Goal: Navigation & Orientation: Find specific page/section

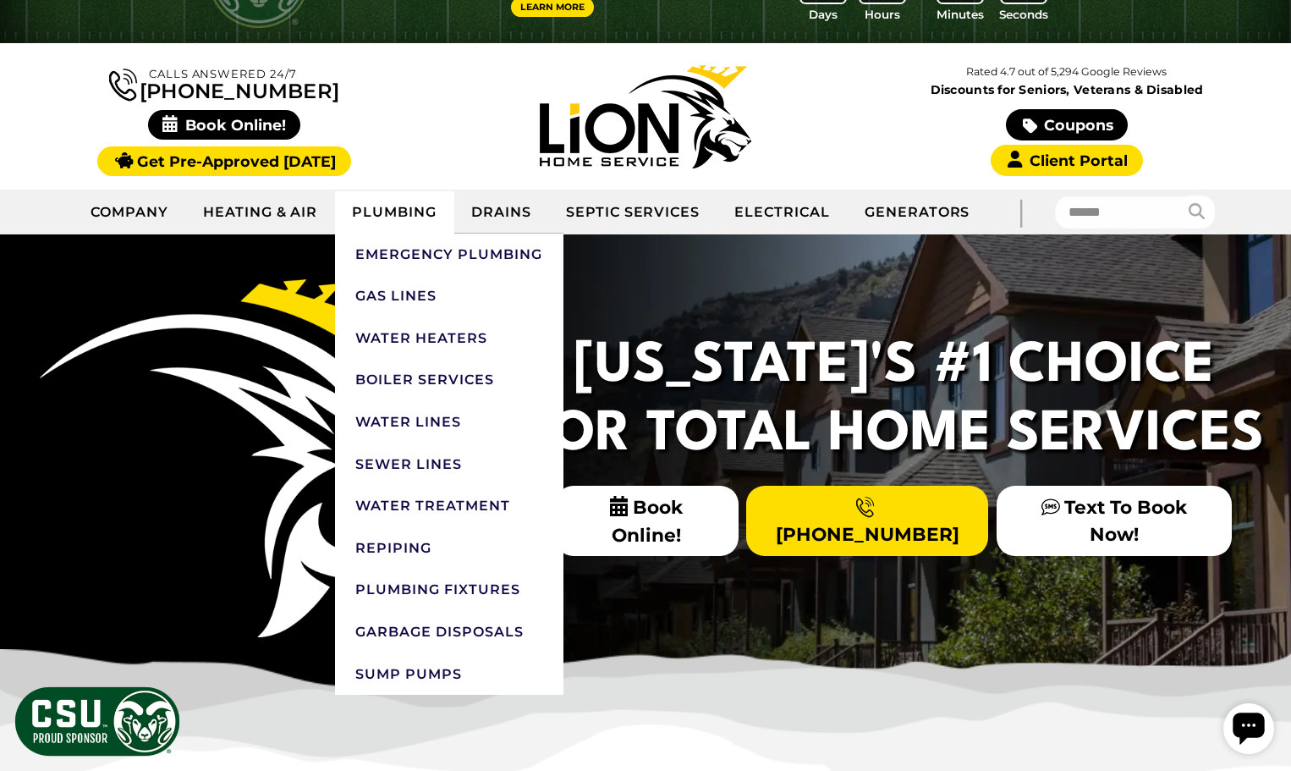
scroll to position [85, 0]
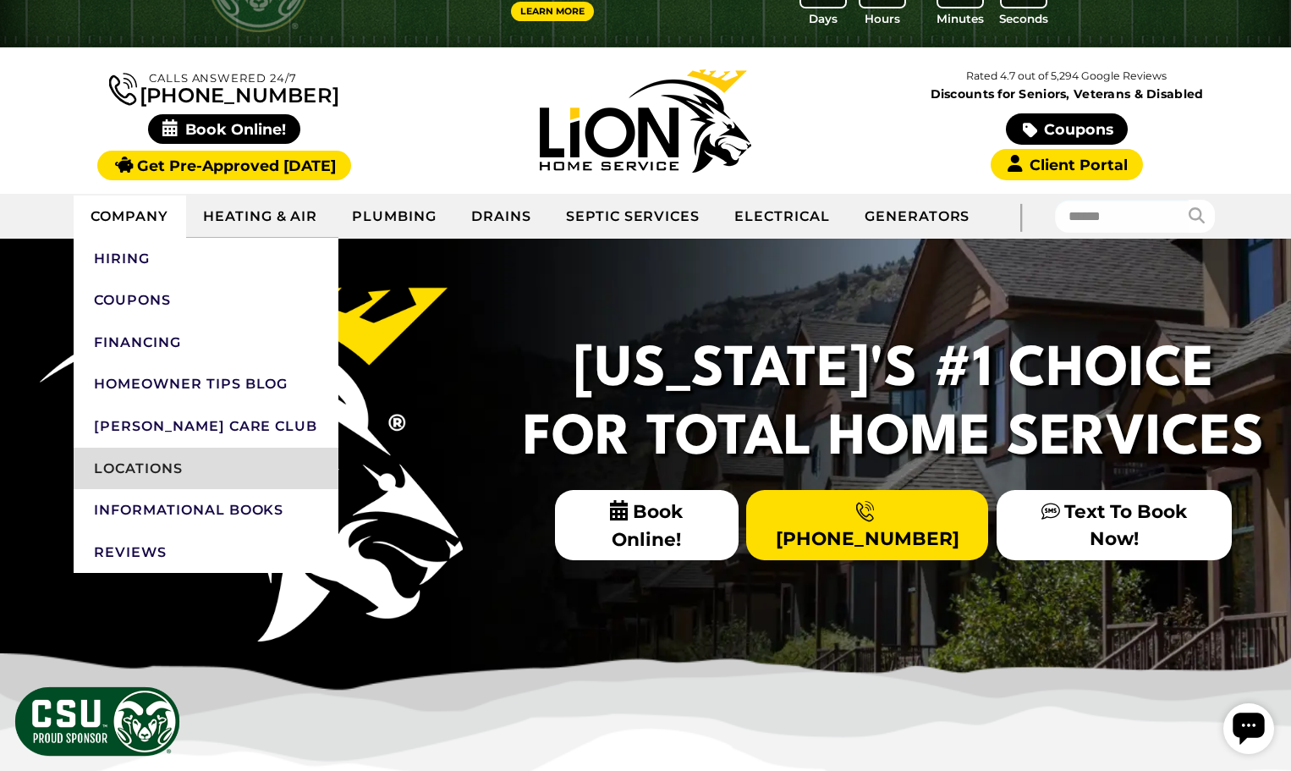
click at [150, 471] on link "Locations" at bounding box center [206, 469] width 265 height 42
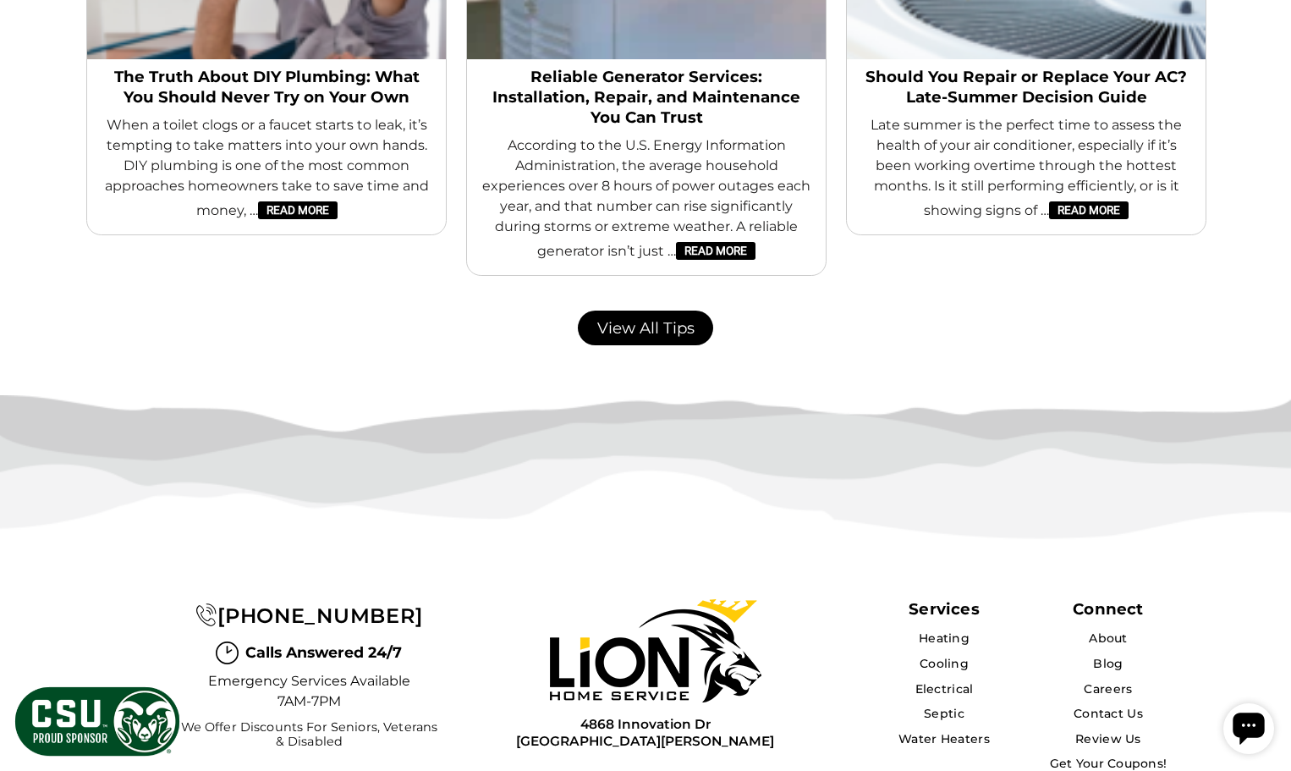
scroll to position [3537, 0]
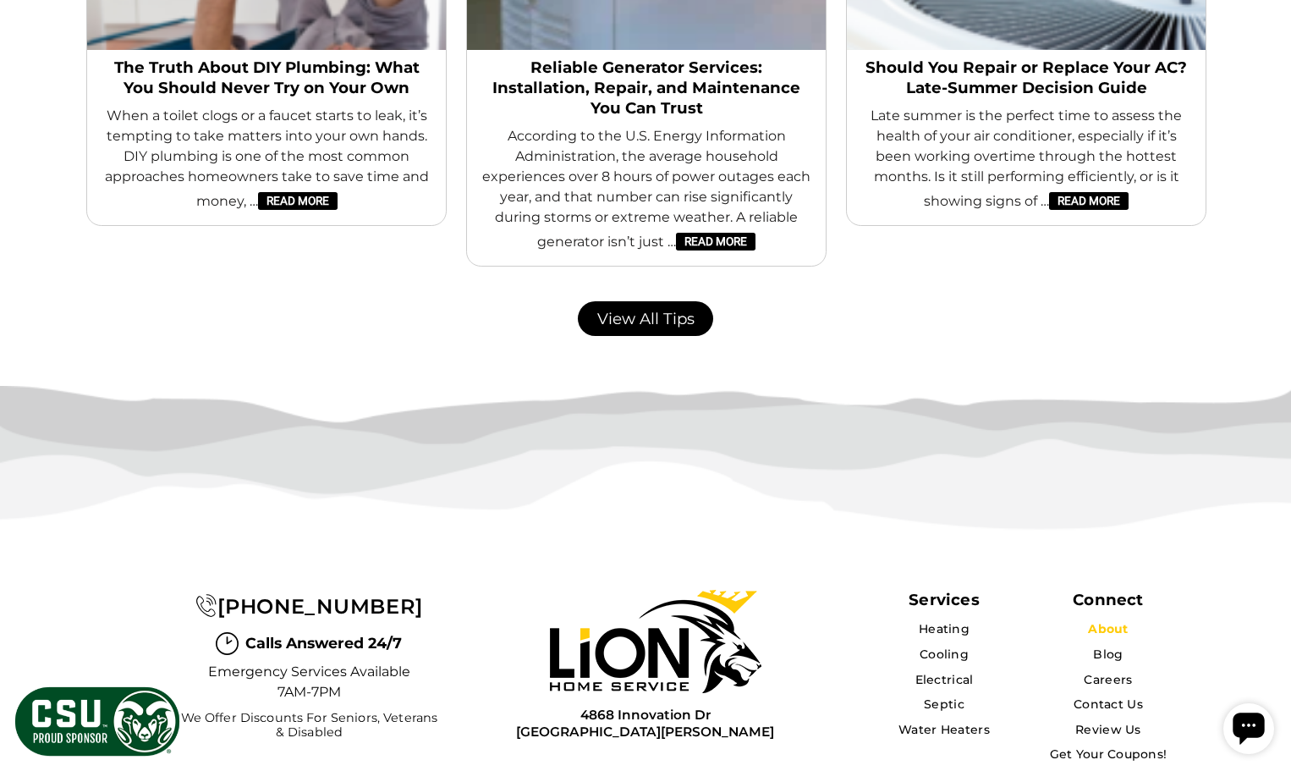
click at [1115, 621] on link "About" at bounding box center [1108, 628] width 40 height 15
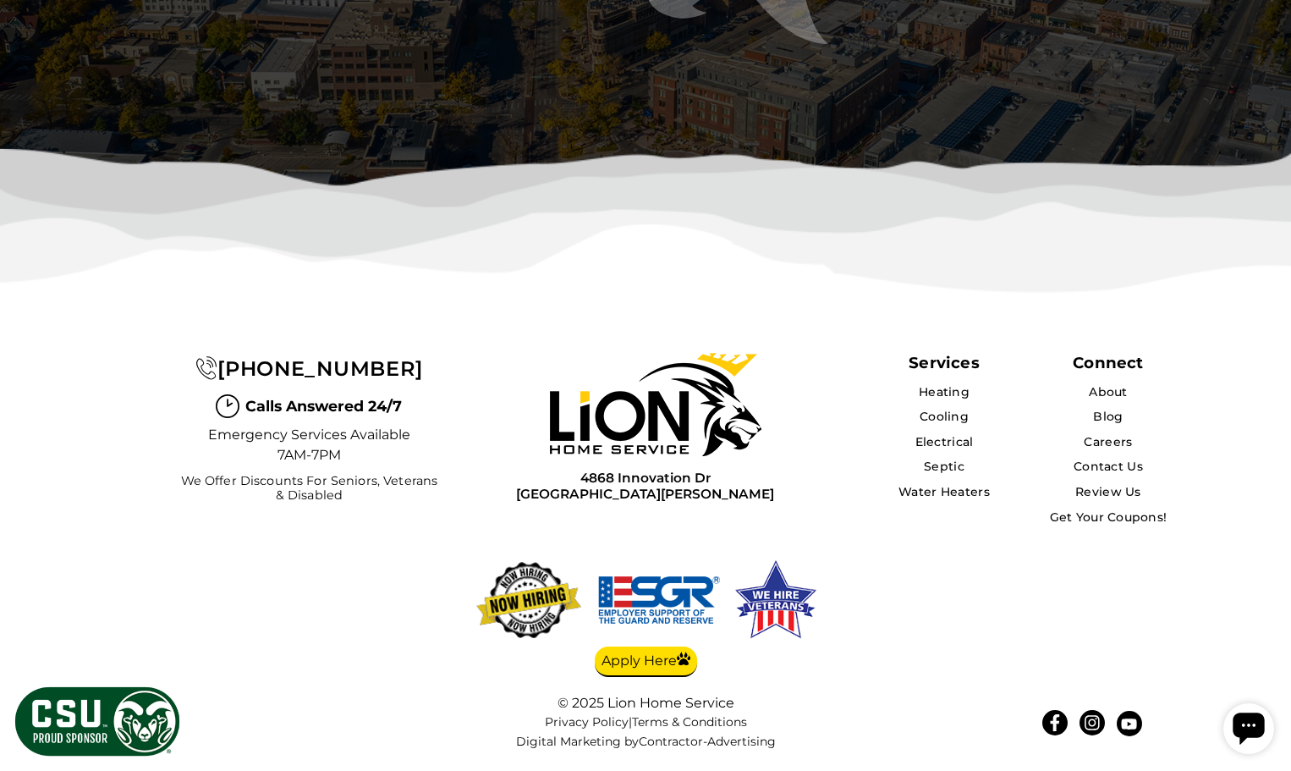
scroll to position [4409, 0]
click at [1108, 443] on link "Careers" at bounding box center [1108, 441] width 49 height 15
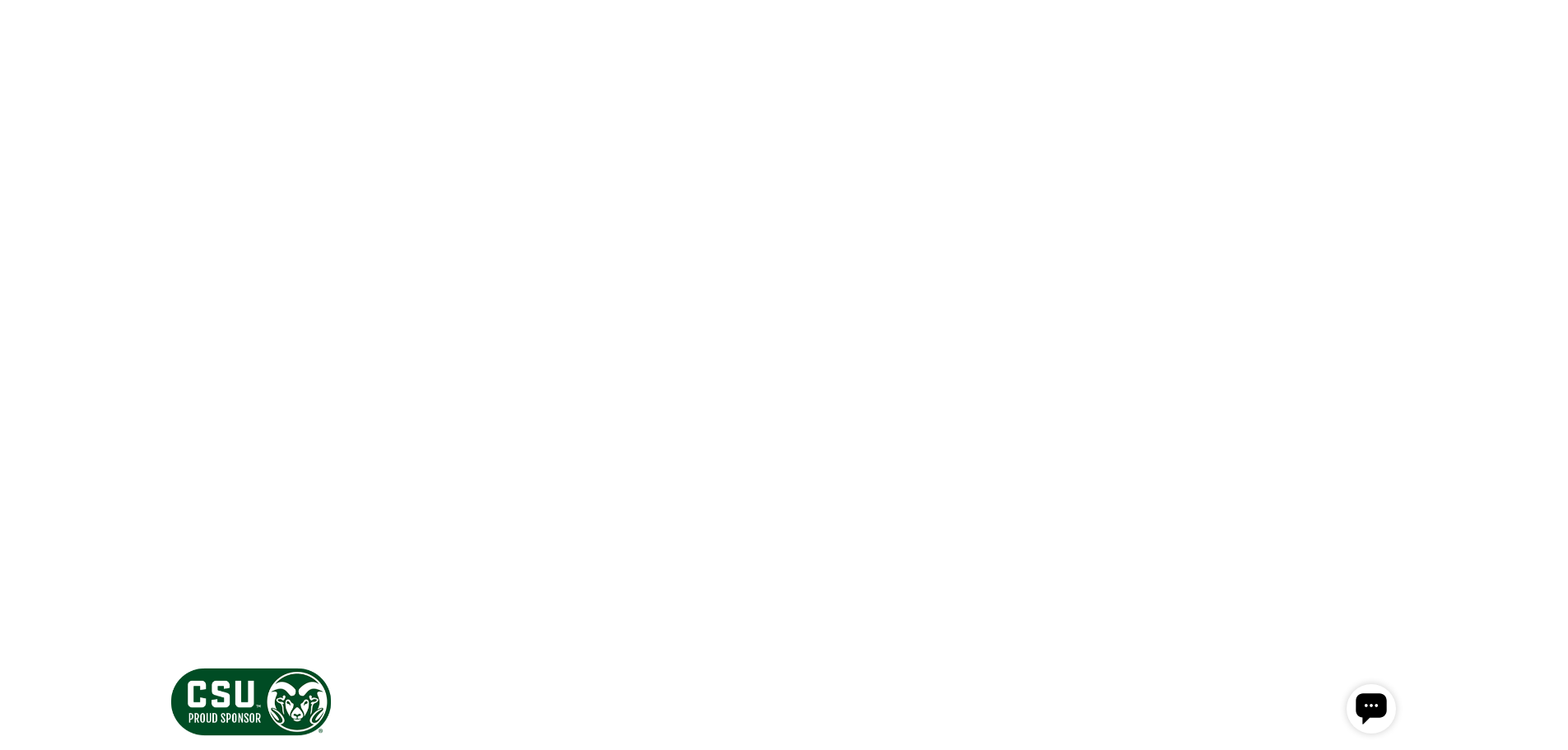
scroll to position [2386, 0]
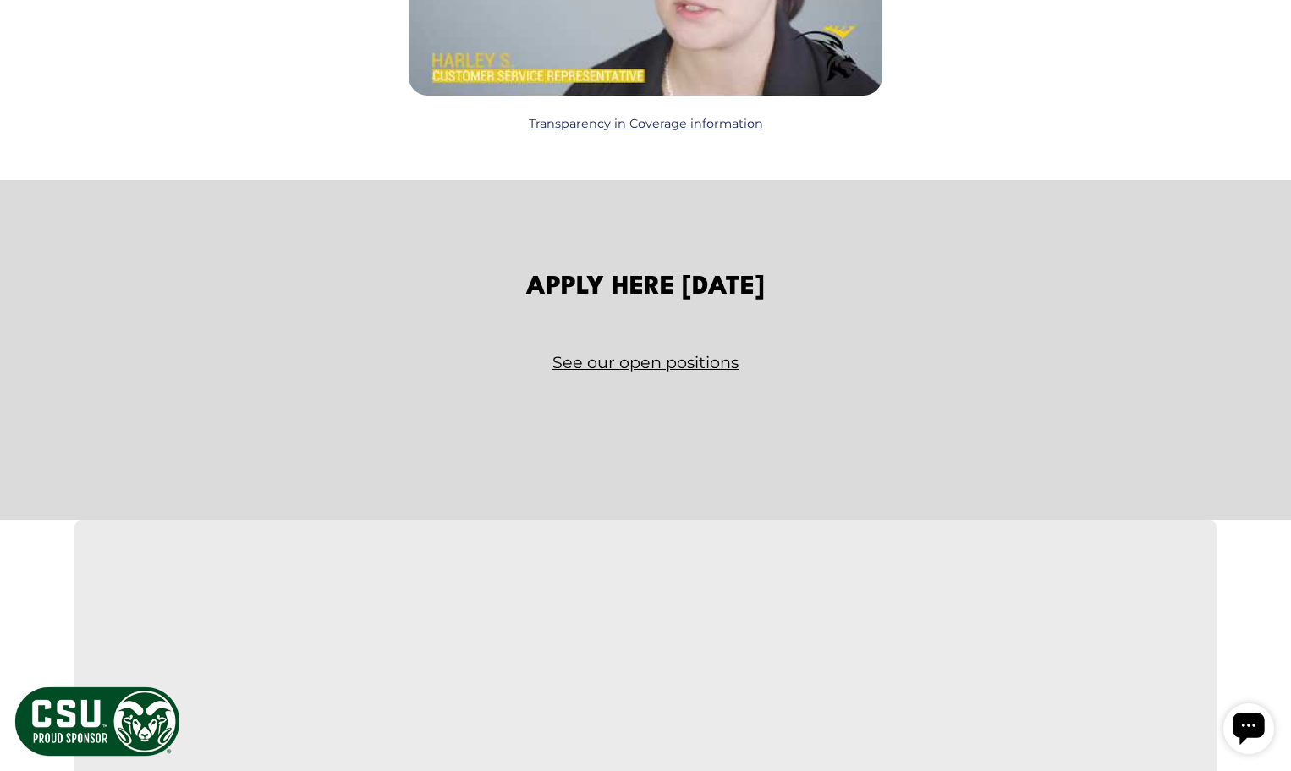
click at [689, 360] on link "See our open positions" at bounding box center [646, 363] width 990 height 30
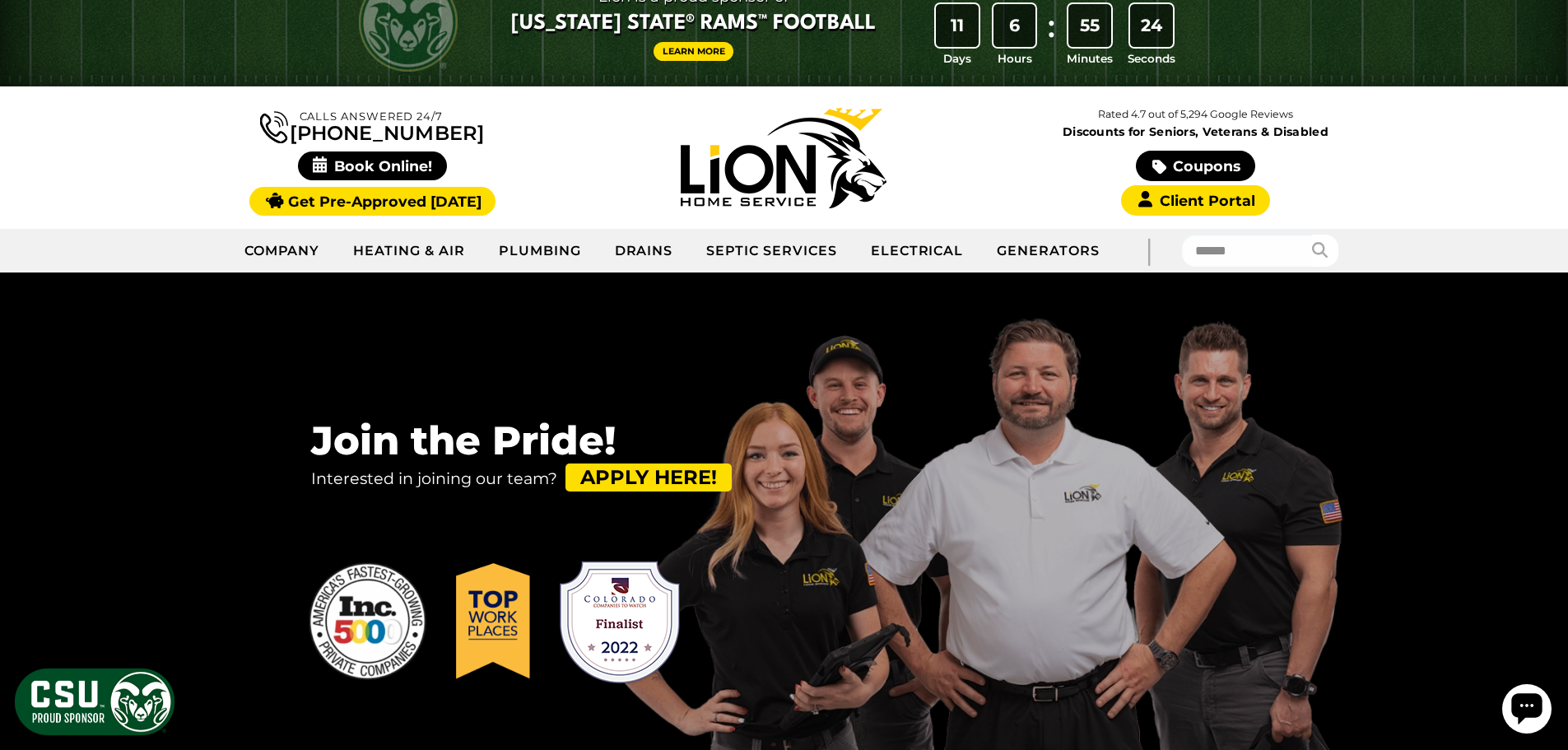
scroll to position [0, 0]
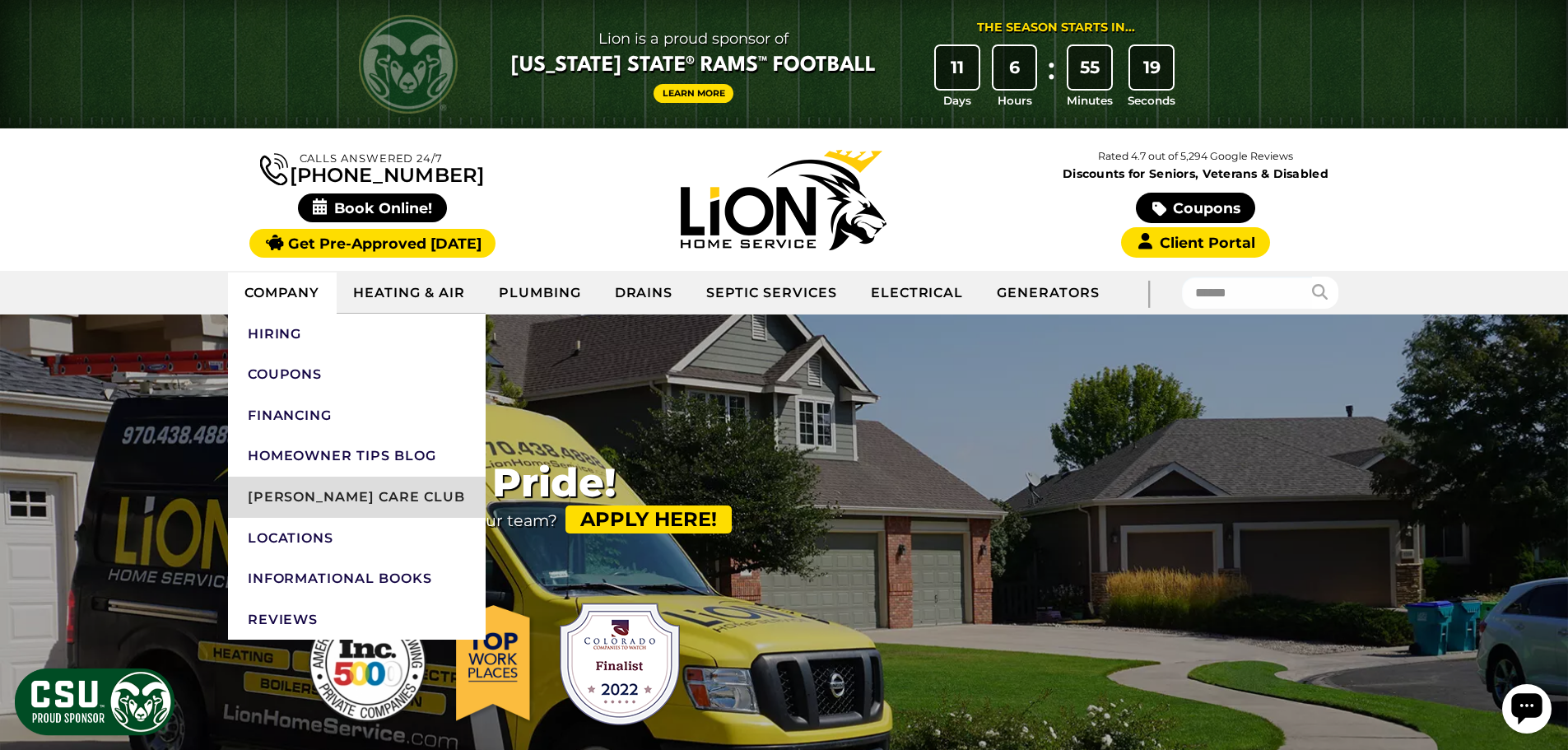
click at [298, 487] on link "[PERSON_NAME] Care Club" at bounding box center [356, 497] width 258 height 41
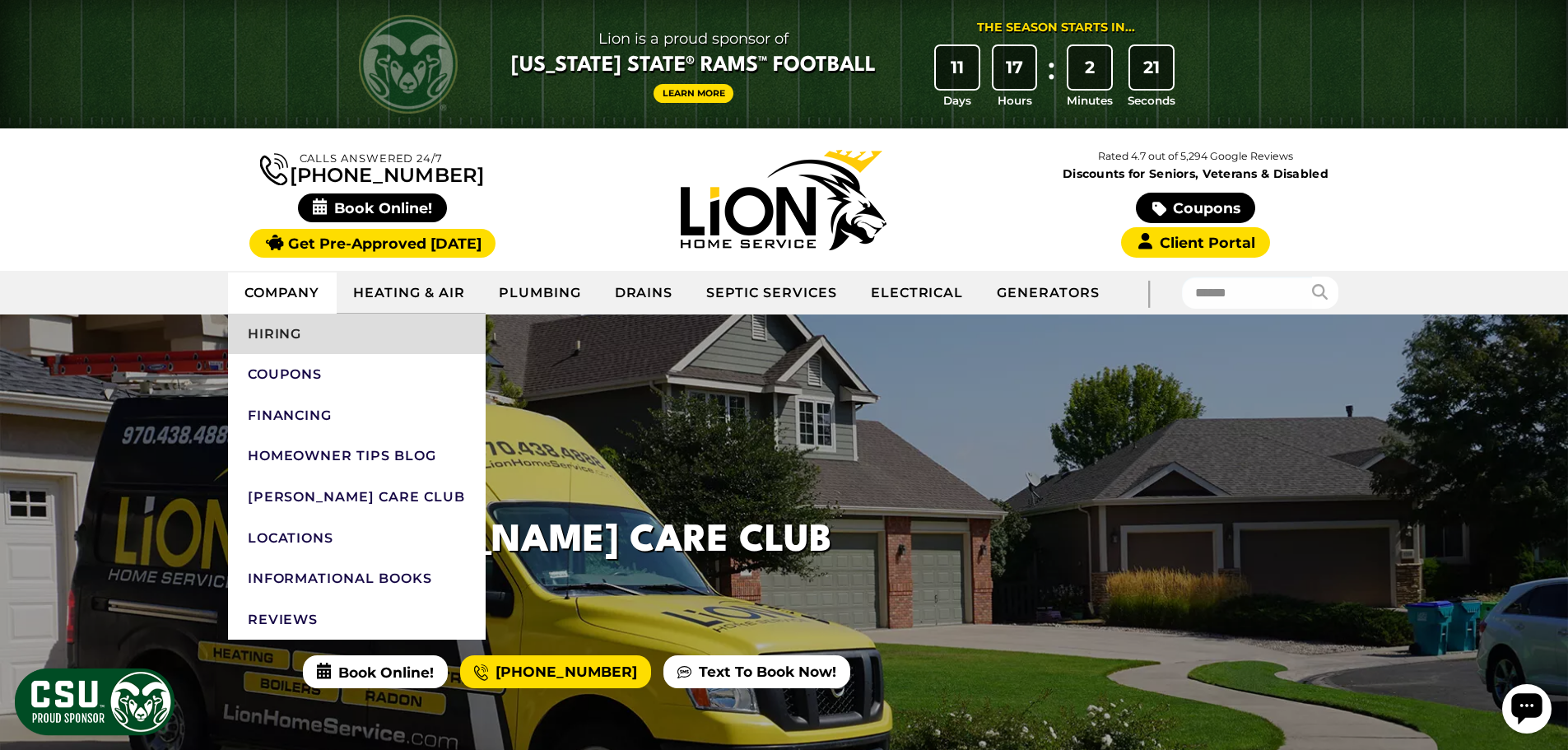
click at [283, 340] on link "Hiring" at bounding box center [356, 334] width 258 height 41
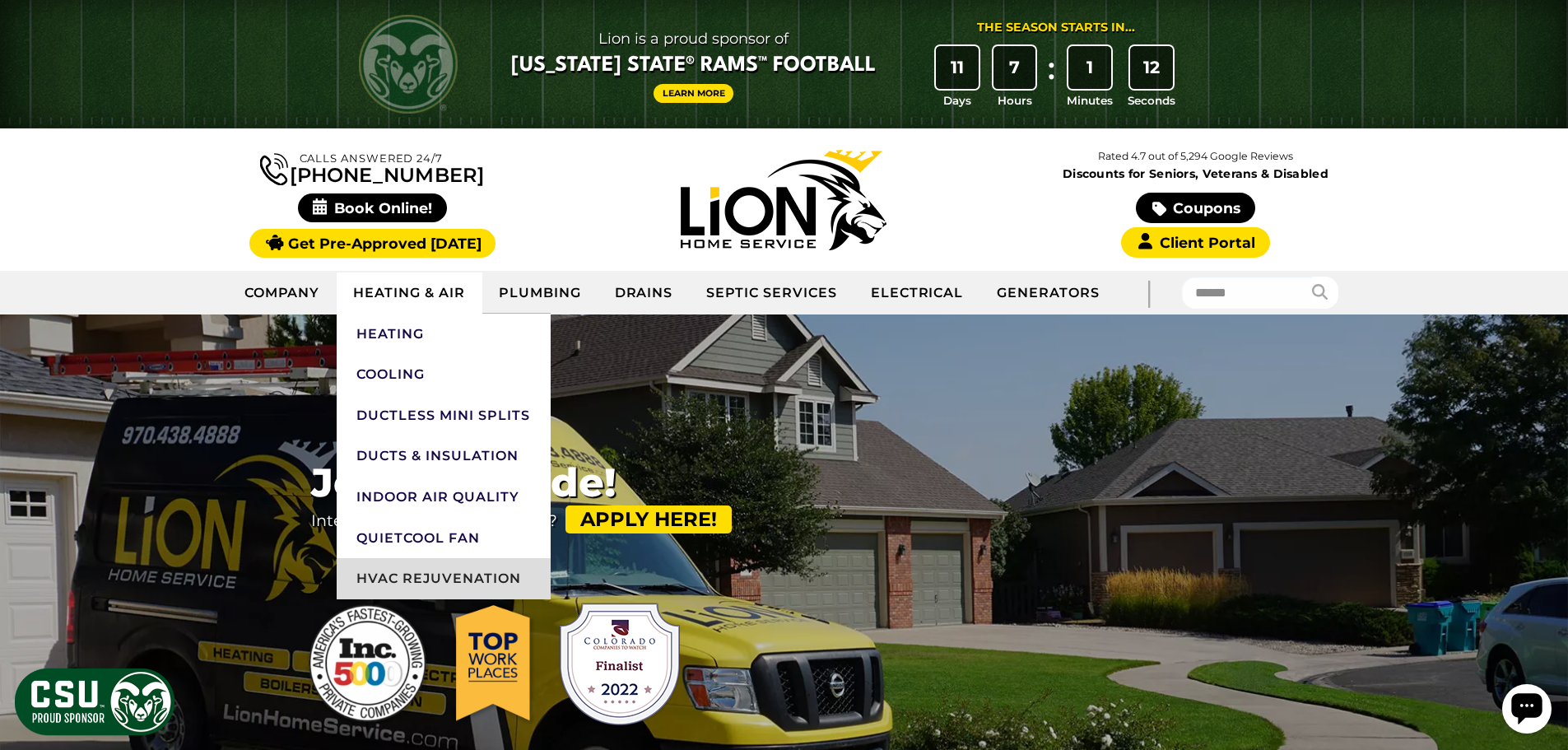
click at [397, 580] on link "HVAC Rejuvenation" at bounding box center [444, 579] width 214 height 41
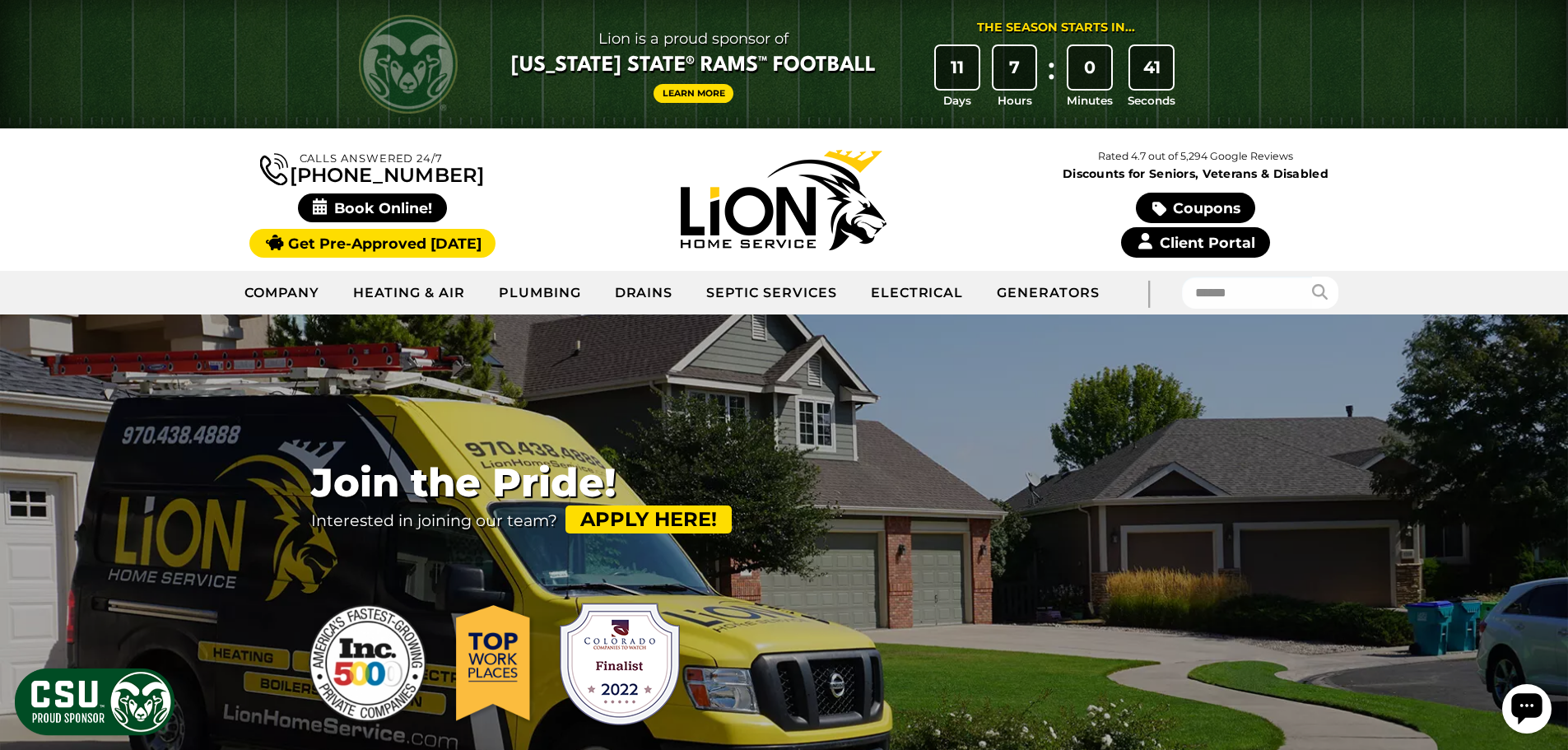
click at [1197, 233] on link "Client Portal" at bounding box center [1194, 241] width 148 height 30
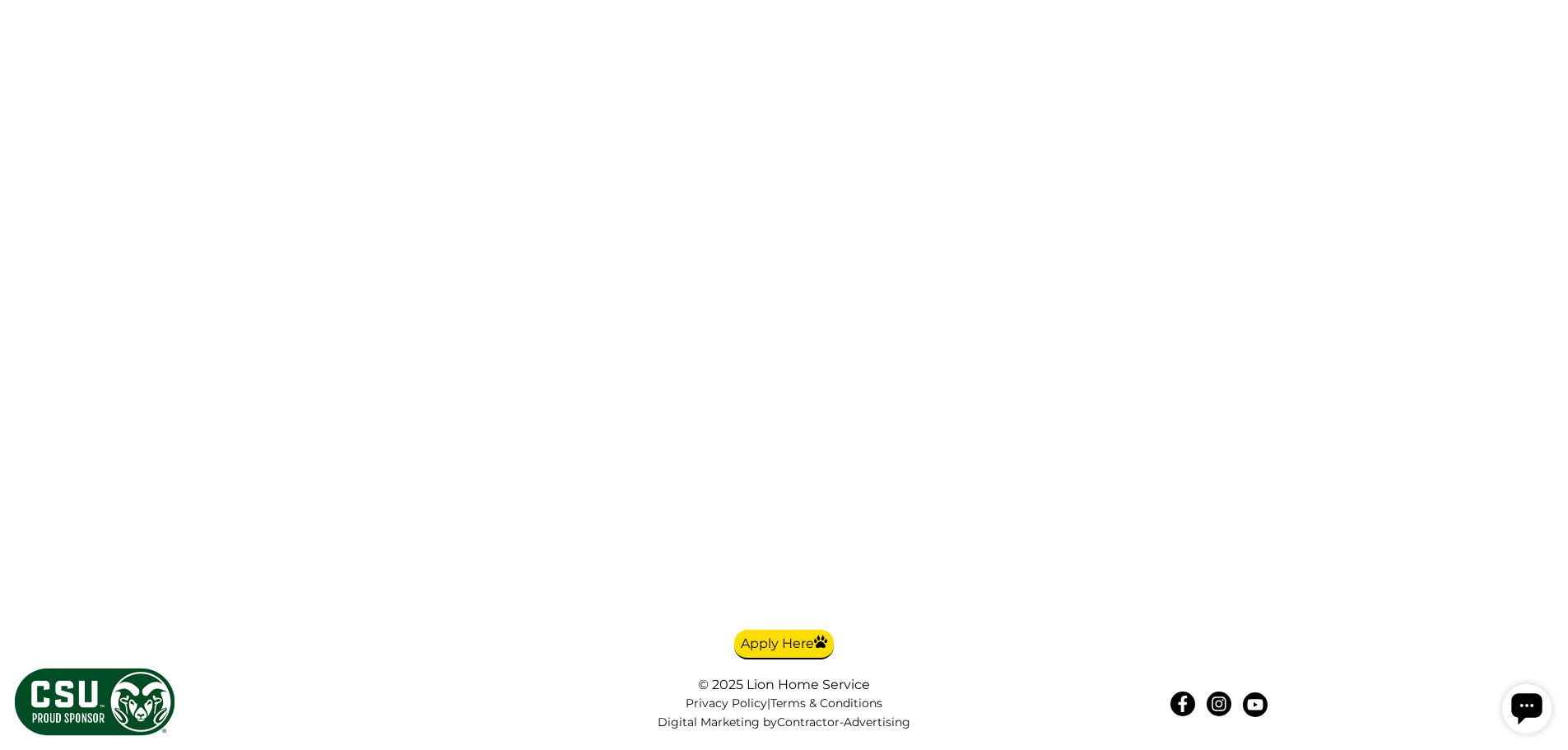
scroll to position [3539, 0]
